Goal: Task Accomplishment & Management: Use online tool/utility

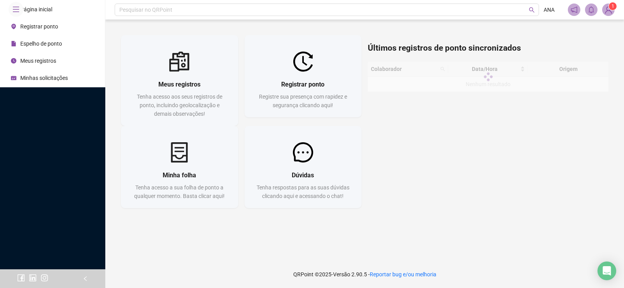
click at [39, 34] on div "Registrar ponto" at bounding box center [34, 27] width 47 height 16
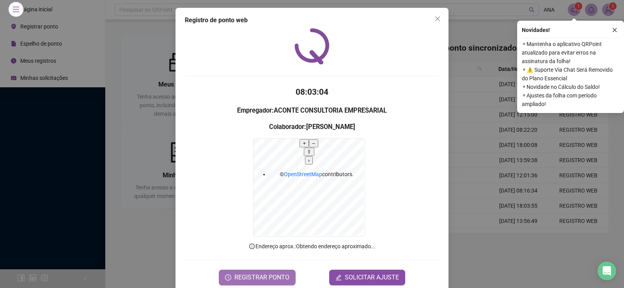
click at [259, 273] on span "REGISTRAR PONTO" at bounding box center [261, 277] width 55 height 9
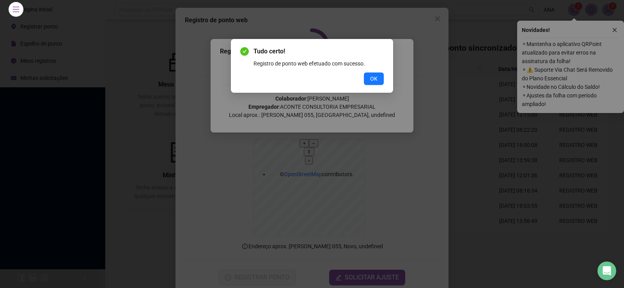
drag, startPoint x: 375, startPoint y: 79, endPoint x: 367, endPoint y: 87, distance: 11.3
click at [375, 78] on span "OK" at bounding box center [373, 78] width 7 height 9
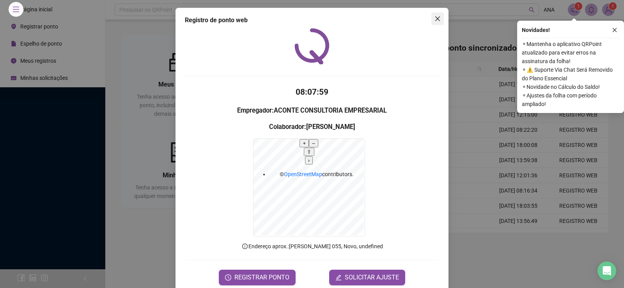
click at [437, 18] on icon "close" at bounding box center [437, 19] width 6 height 6
click at [617, 29] on button "button" at bounding box center [614, 29] width 9 height 9
